Goal: Navigation & Orientation: Understand site structure

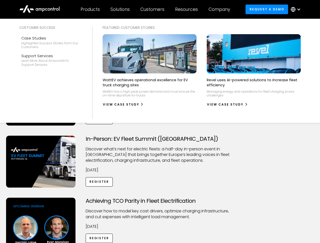
click at [156, 9] on div "Customers" at bounding box center [152, 10] width 24 height 6
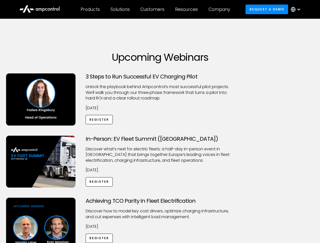
click at [90, 9] on div "Products" at bounding box center [90, 10] width 19 height 6
click at [120, 9] on div "Solutions" at bounding box center [119, 10] width 19 height 6
click at [153, 9] on div "Customers" at bounding box center [152, 10] width 24 height 6
click at [187, 9] on div "Resources" at bounding box center [186, 10] width 23 height 6
click at [221, 9] on div "Company" at bounding box center [219, 10] width 22 height 6
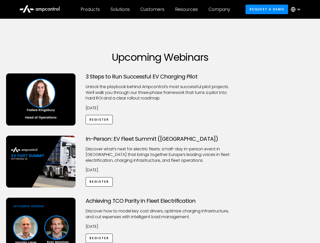
click at [297, 9] on div at bounding box center [299, 9] width 4 height 4
